Goal: Check status: Check status

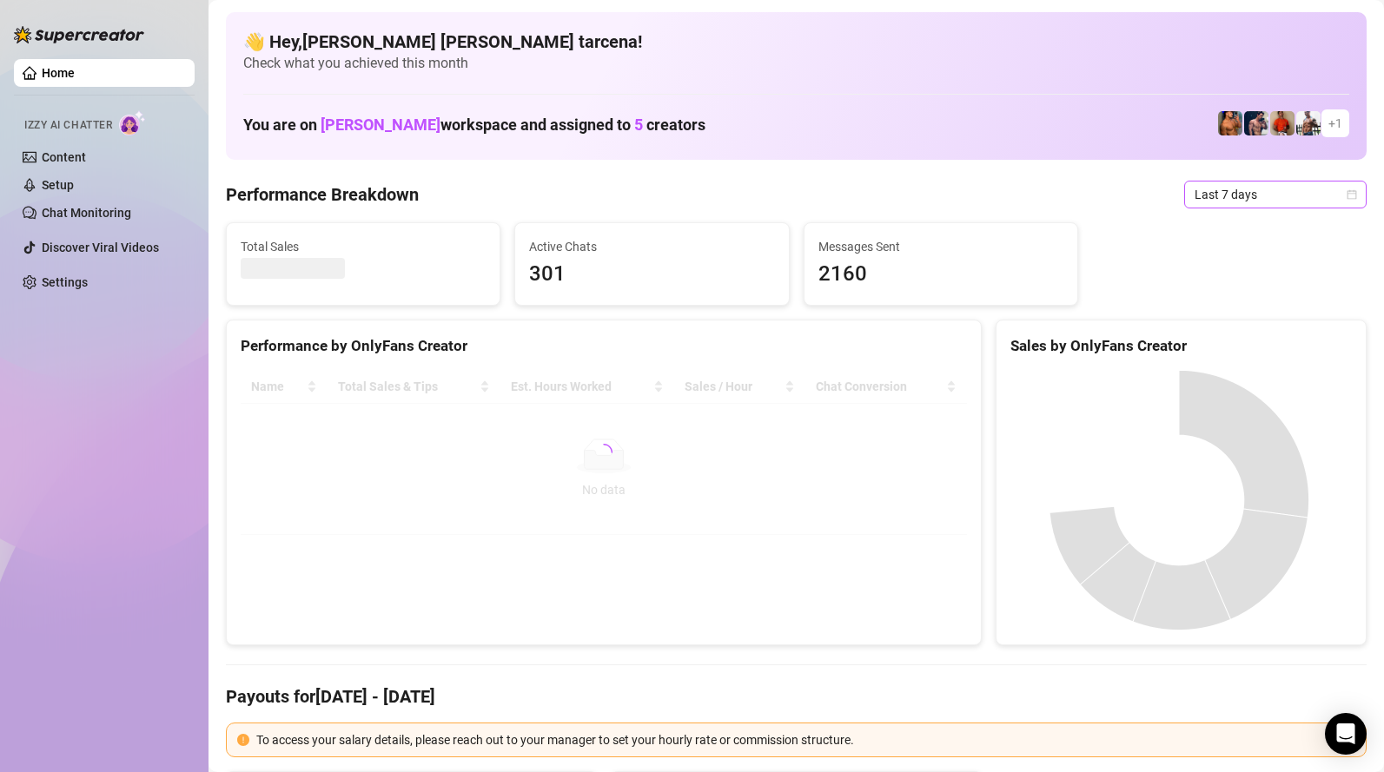
click at [1199, 193] on span "Last 7 days" at bounding box center [1275, 195] width 162 height 26
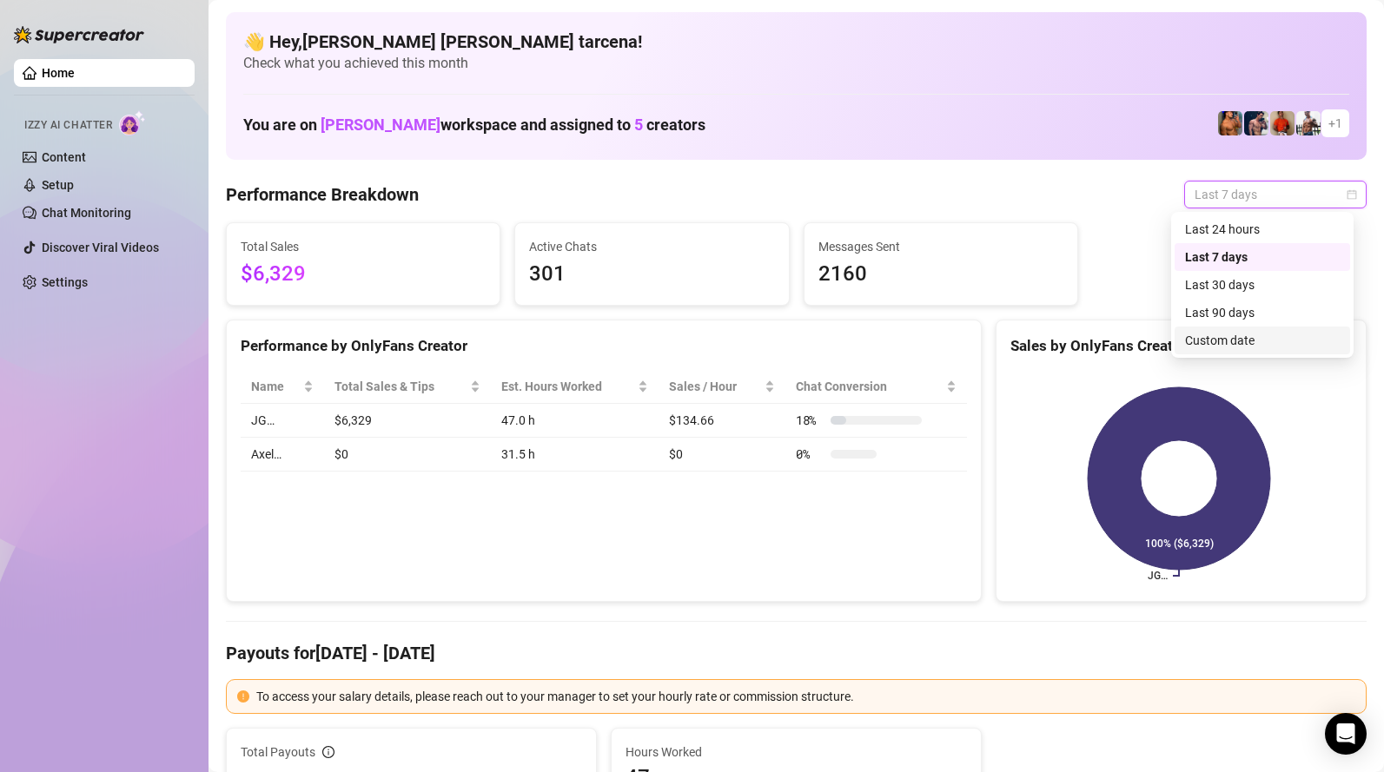
click at [1225, 338] on div "Custom date" at bounding box center [1262, 340] width 155 height 19
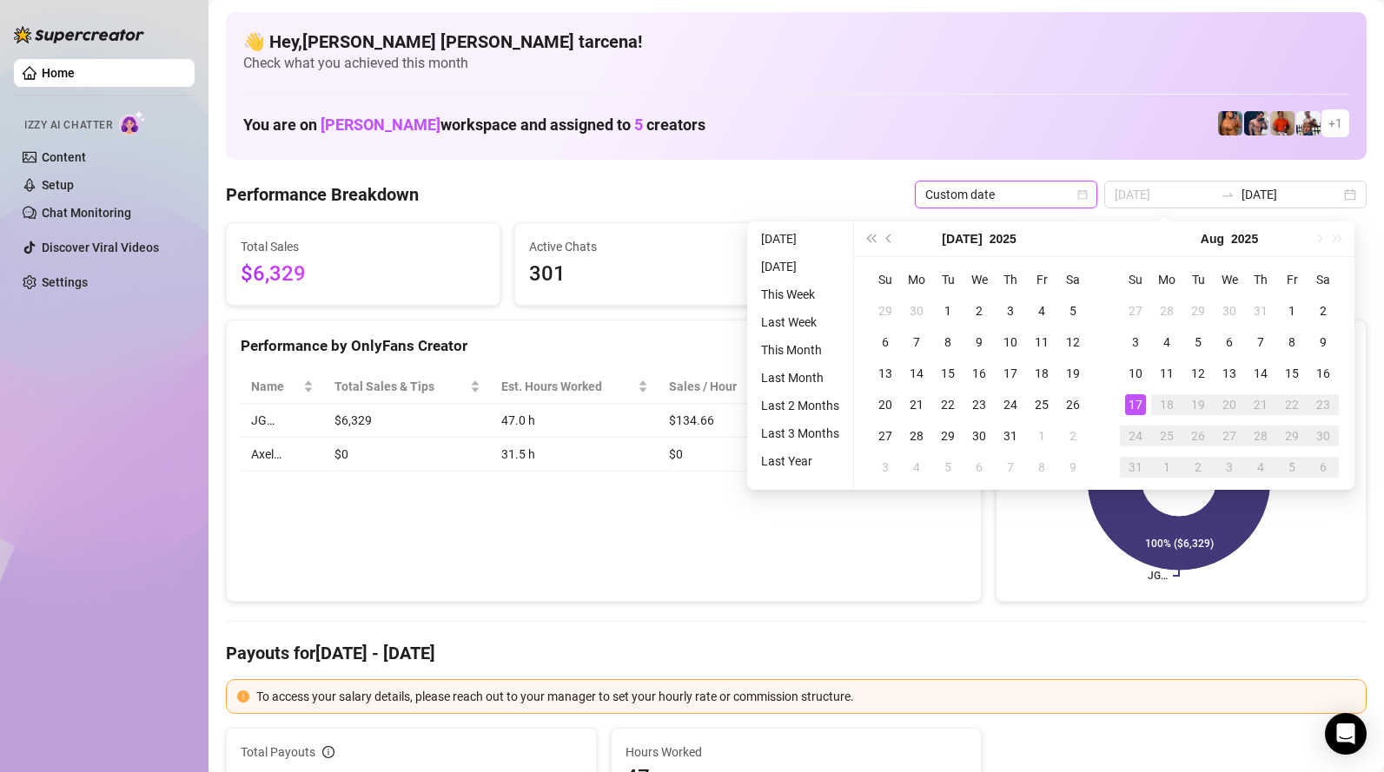
type input "[DATE]"
click at [1129, 407] on div "17" at bounding box center [1135, 404] width 21 height 21
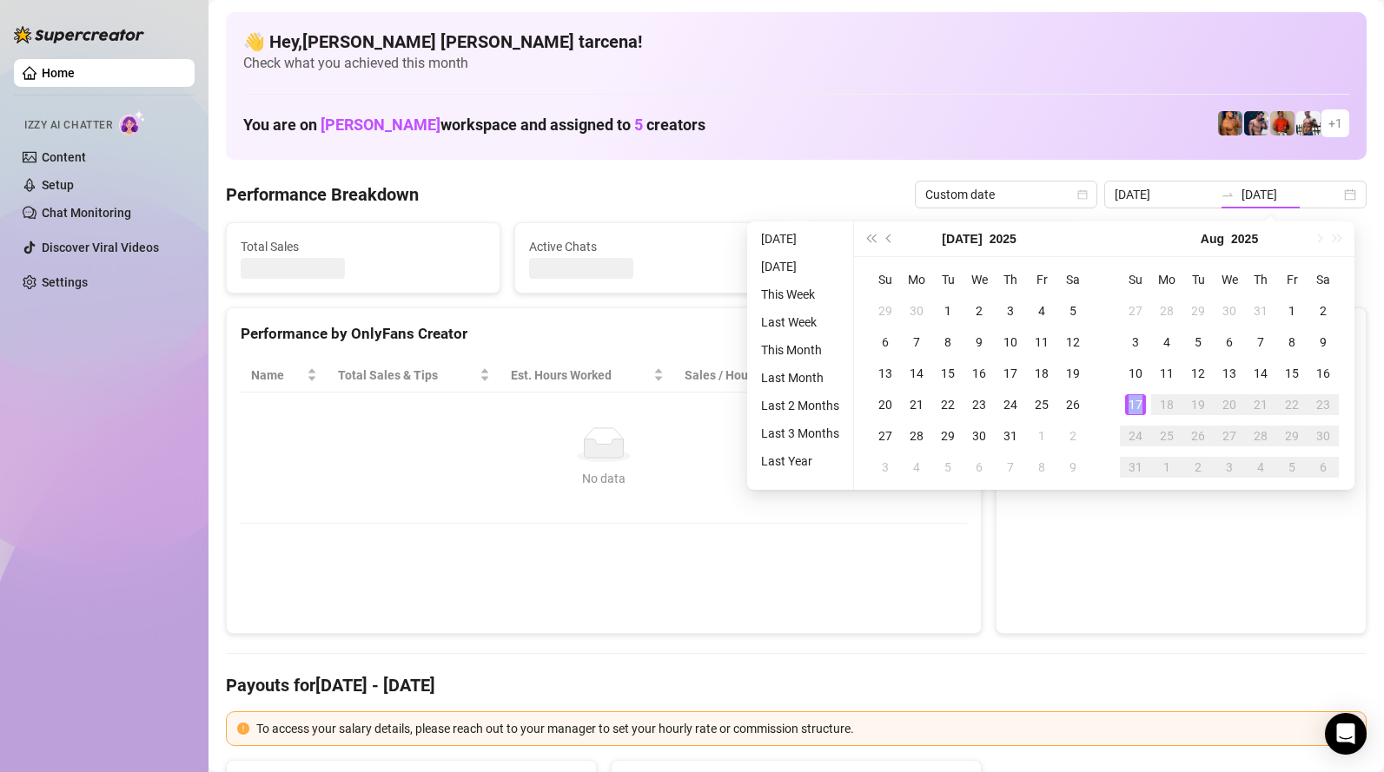
type input "[DATE]"
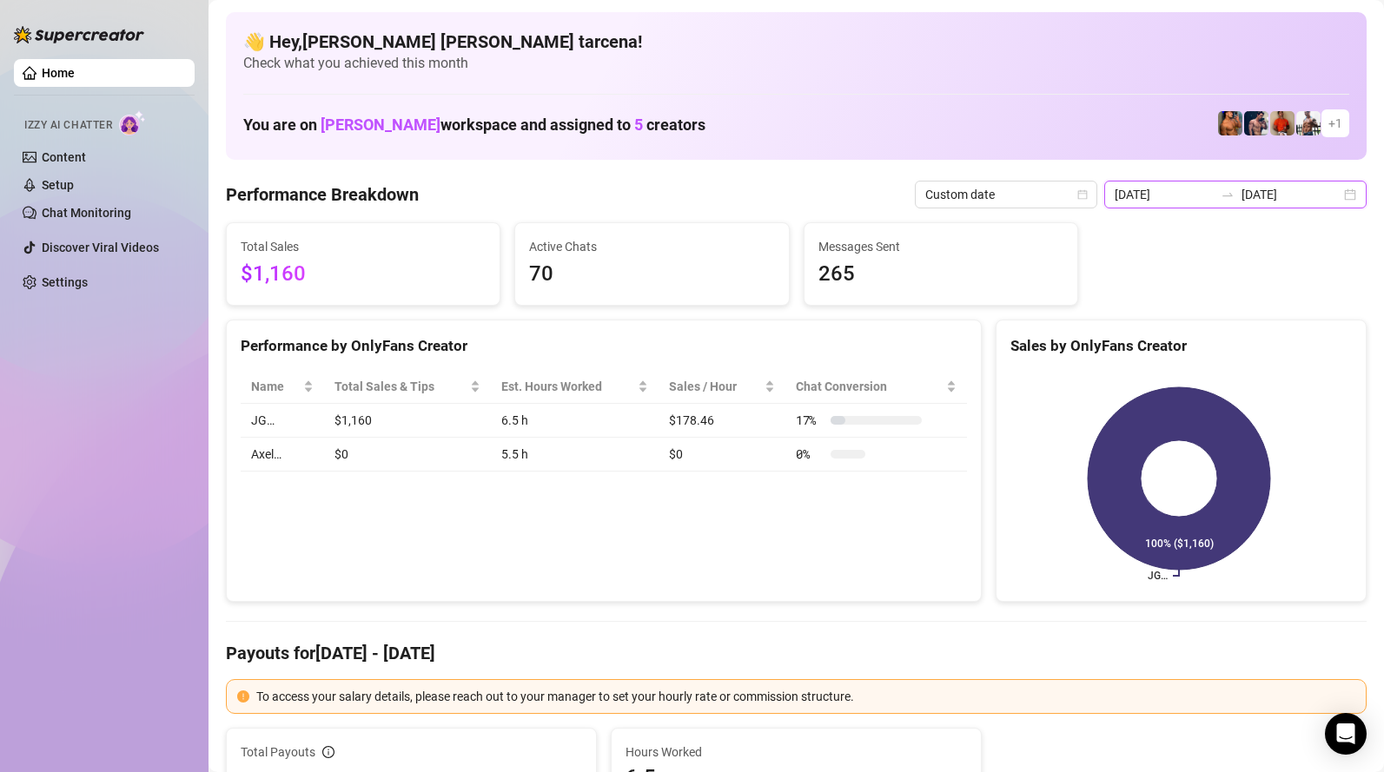
click at [1167, 198] on input "[DATE]" at bounding box center [1163, 194] width 99 height 19
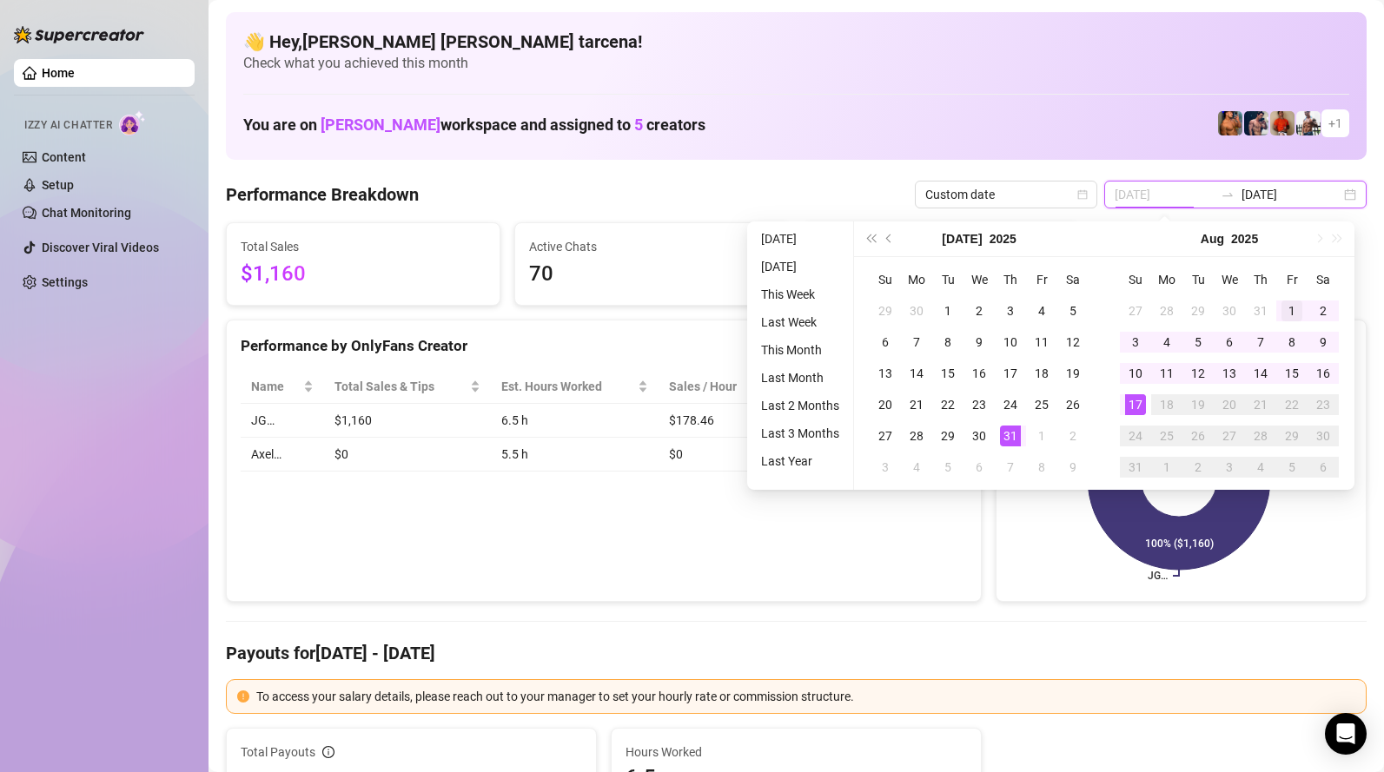
type input "2025-08-01"
click at [1282, 304] on div "1" at bounding box center [1291, 311] width 21 height 21
type input "[DATE]"
click at [1134, 407] on div "17" at bounding box center [1135, 404] width 21 height 21
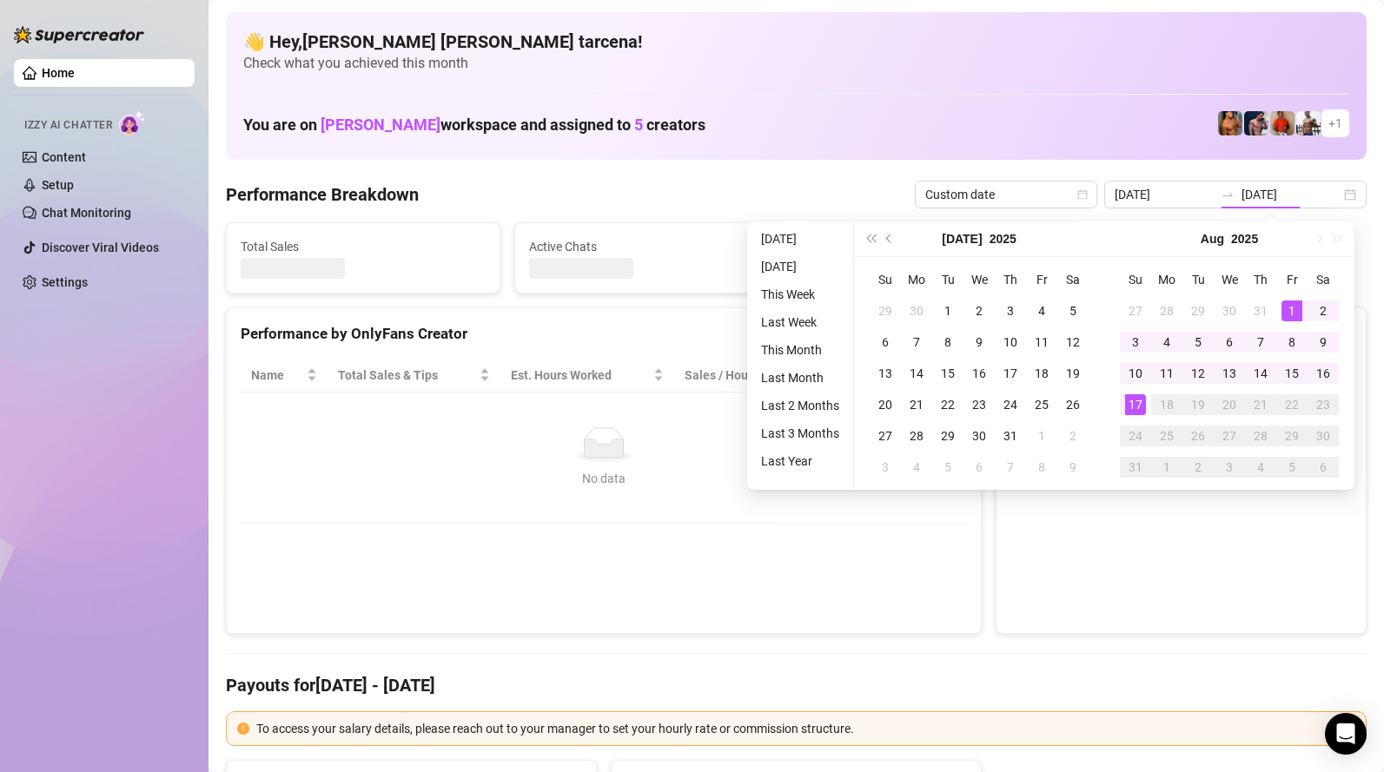
type input "2025-08-01"
